Goal: Transaction & Acquisition: Purchase product/service

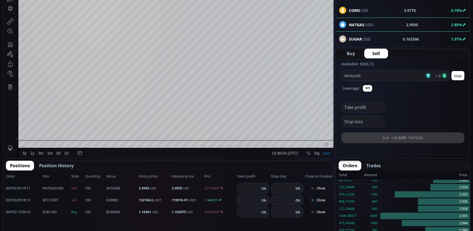
scroll to position [78, 0]
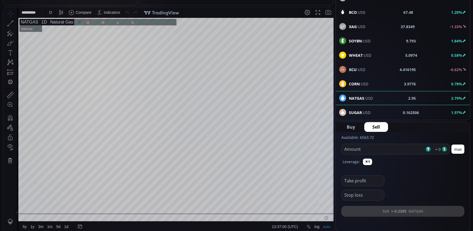
click at [41, 23] on div "1D" at bounding box center [42, 22] width 9 height 5
click at [51, 11] on div "D" at bounding box center [50, 12] width 3 height 4
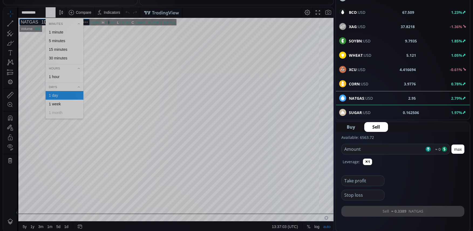
click at [54, 32] on div "1 minute" at bounding box center [56, 32] width 15 height 4
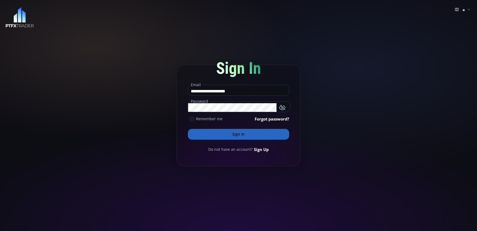
click at [239, 135] on button "Sign In" at bounding box center [238, 134] width 101 height 11
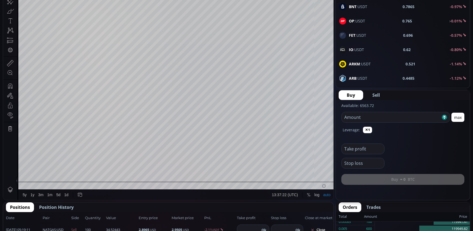
scroll to position [193, 0]
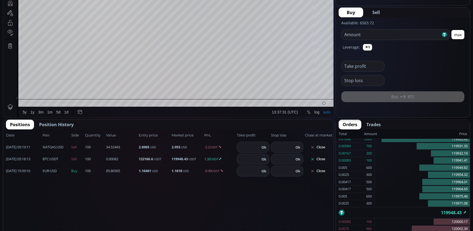
click at [326, 160] on button "Close" at bounding box center [318, 159] width 26 height 9
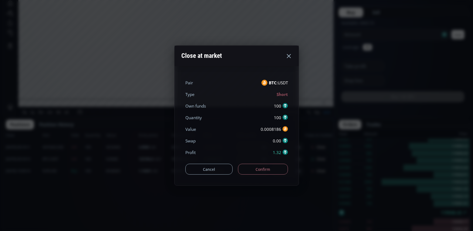
click at [261, 172] on button "Confirm" at bounding box center [263, 168] width 50 height 11
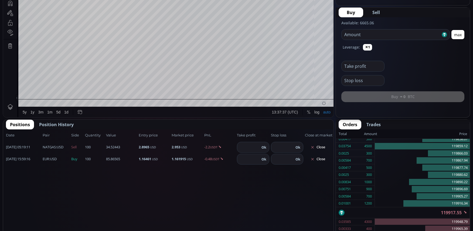
click at [263, 170] on div "Date Pair Side Value Quantity Entry price Market price PnL Take profit Stop los…" at bounding box center [168, 212] width 330 height 167
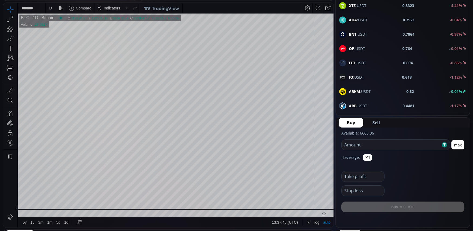
click at [54, 10] on div "D" at bounding box center [51, 8] width 10 height 10
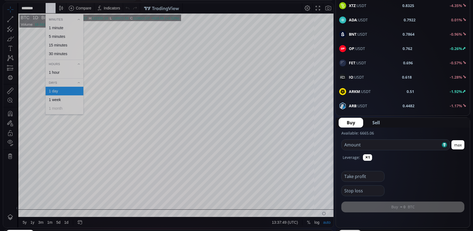
click at [59, 27] on div "1 minute" at bounding box center [56, 28] width 15 height 4
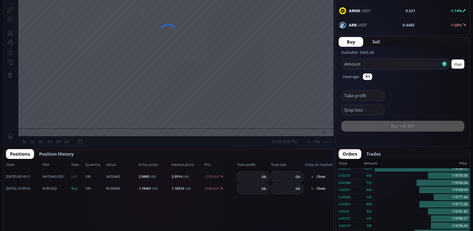
scroll to position [165, 0]
